Goal: Task Accomplishment & Management: Manage account settings

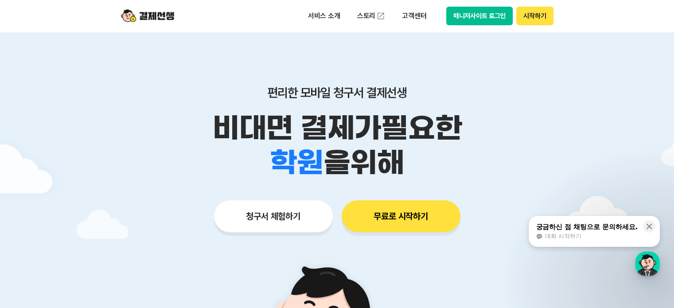
click at [465, 27] on div "서비스 소개 스토리 고객센터 매니저사이트 로그인 시작하기" at bounding box center [337, 16] width 454 height 32
click at [467, 25] on button "매니저사이트 로그인" at bounding box center [479, 16] width 67 height 19
click at [481, 21] on button "매니저사이트 로그인" at bounding box center [479, 16] width 67 height 19
